Goal: Transaction & Acquisition: Purchase product/service

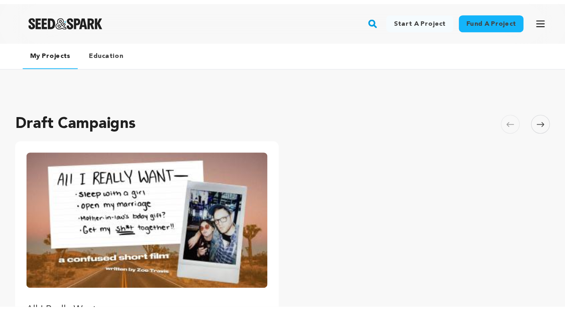
scroll to position [32, 0]
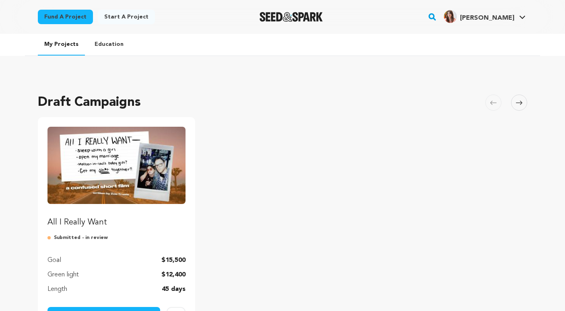
click at [328, 23] on div at bounding box center [292, 16] width 112 height 21
click at [322, 16] on img "Seed&Spark Homepage" at bounding box center [291, 17] width 63 height 10
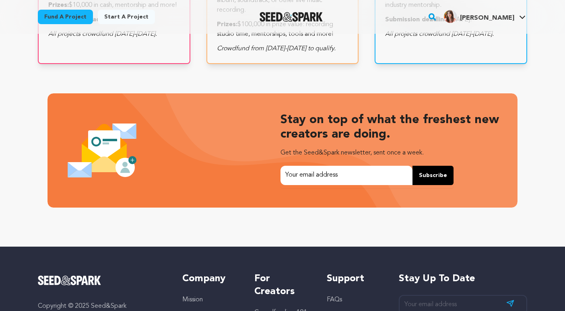
scroll to position [1773, 0]
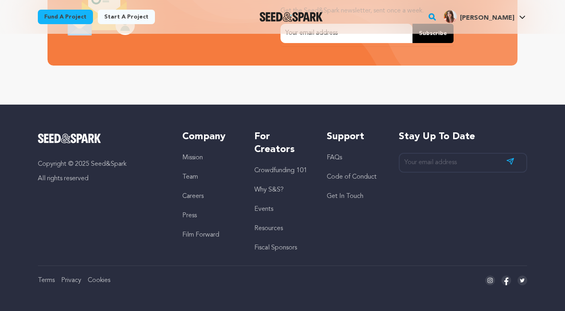
click at [348, 197] on link "Get In Touch" at bounding box center [345, 196] width 37 height 6
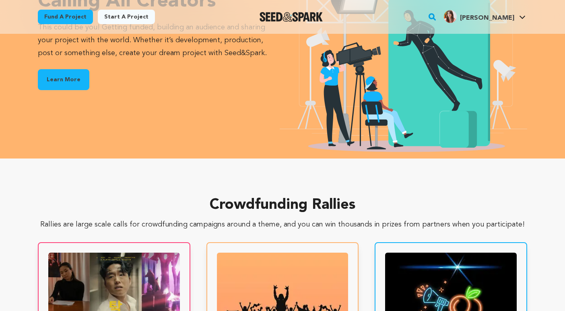
scroll to position [0, 125]
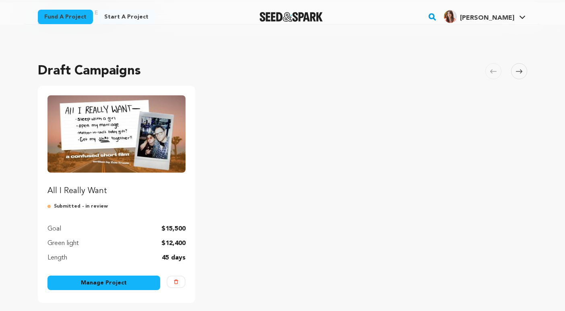
scroll to position [31, 0]
click at [139, 112] on img "Fund All I Really Want" at bounding box center [117, 134] width 138 height 77
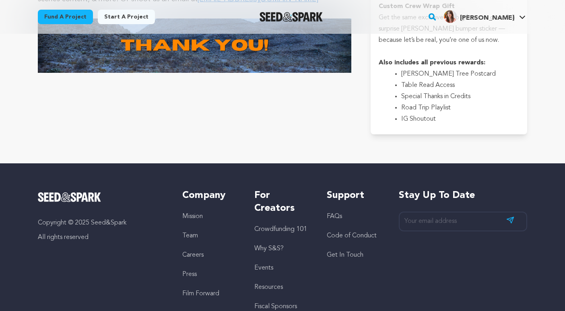
scroll to position [2134, 0]
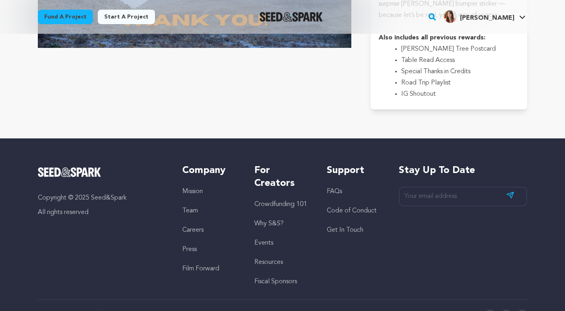
click at [339, 227] on link "Get In Touch" at bounding box center [345, 230] width 37 height 6
